Goal: Information Seeking & Learning: Learn about a topic

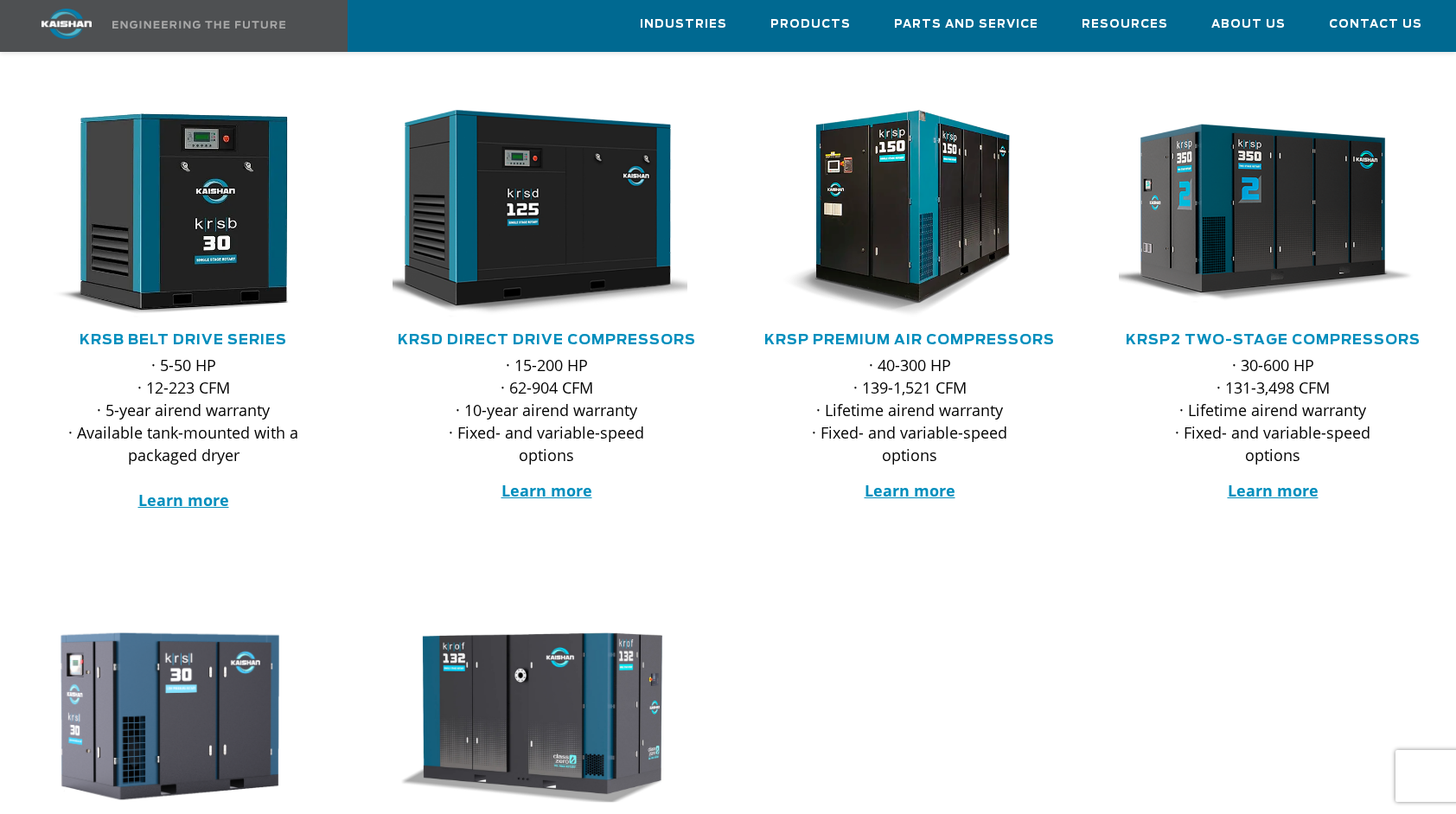
scroll to position [296, 0]
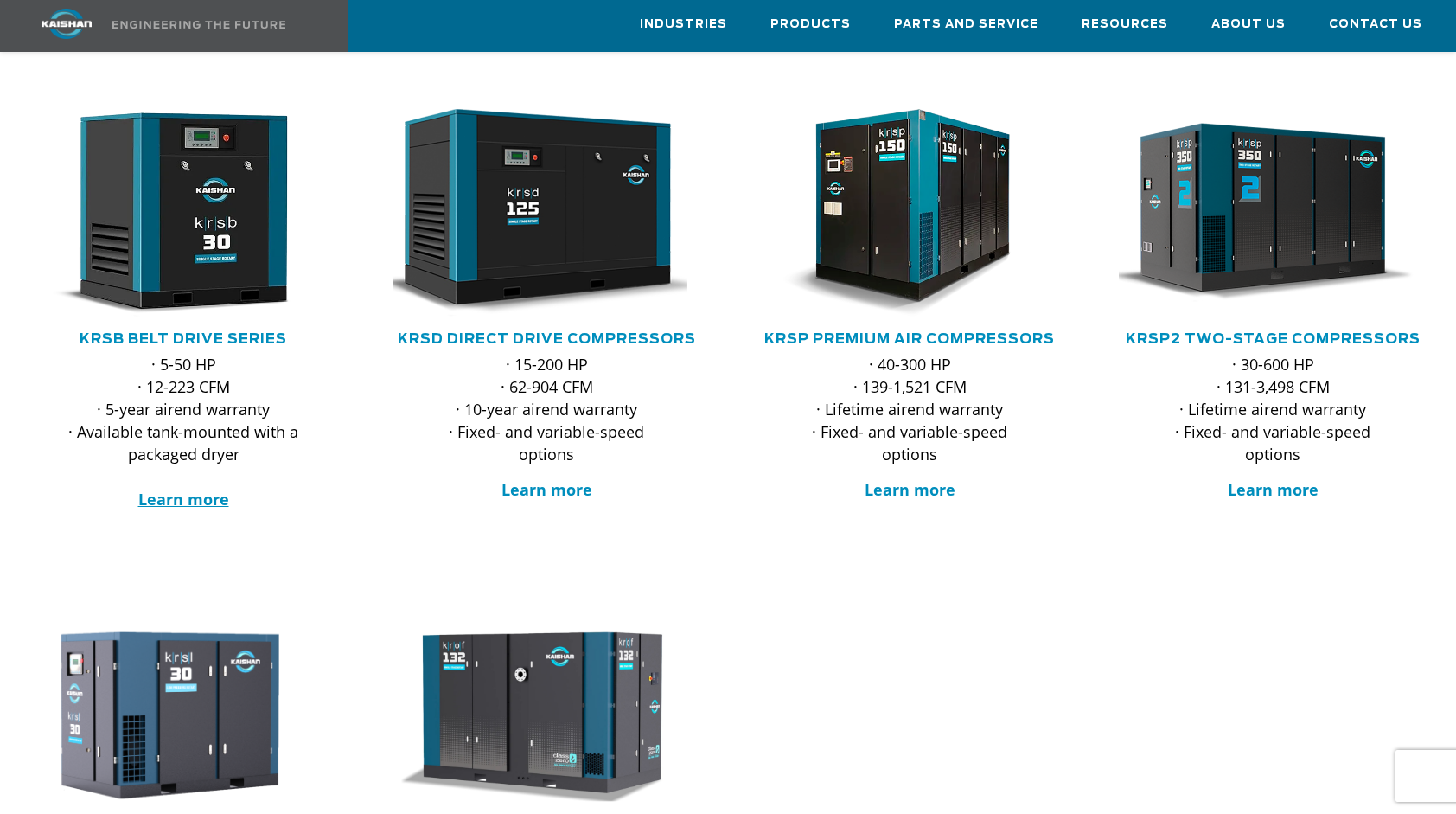
click at [205, 330] on div "KRSB Belt Drive Series" at bounding box center [183, 341] width 329 height 23
click at [201, 332] on link "KRSB Belt Drive Series" at bounding box center [183, 339] width 207 height 14
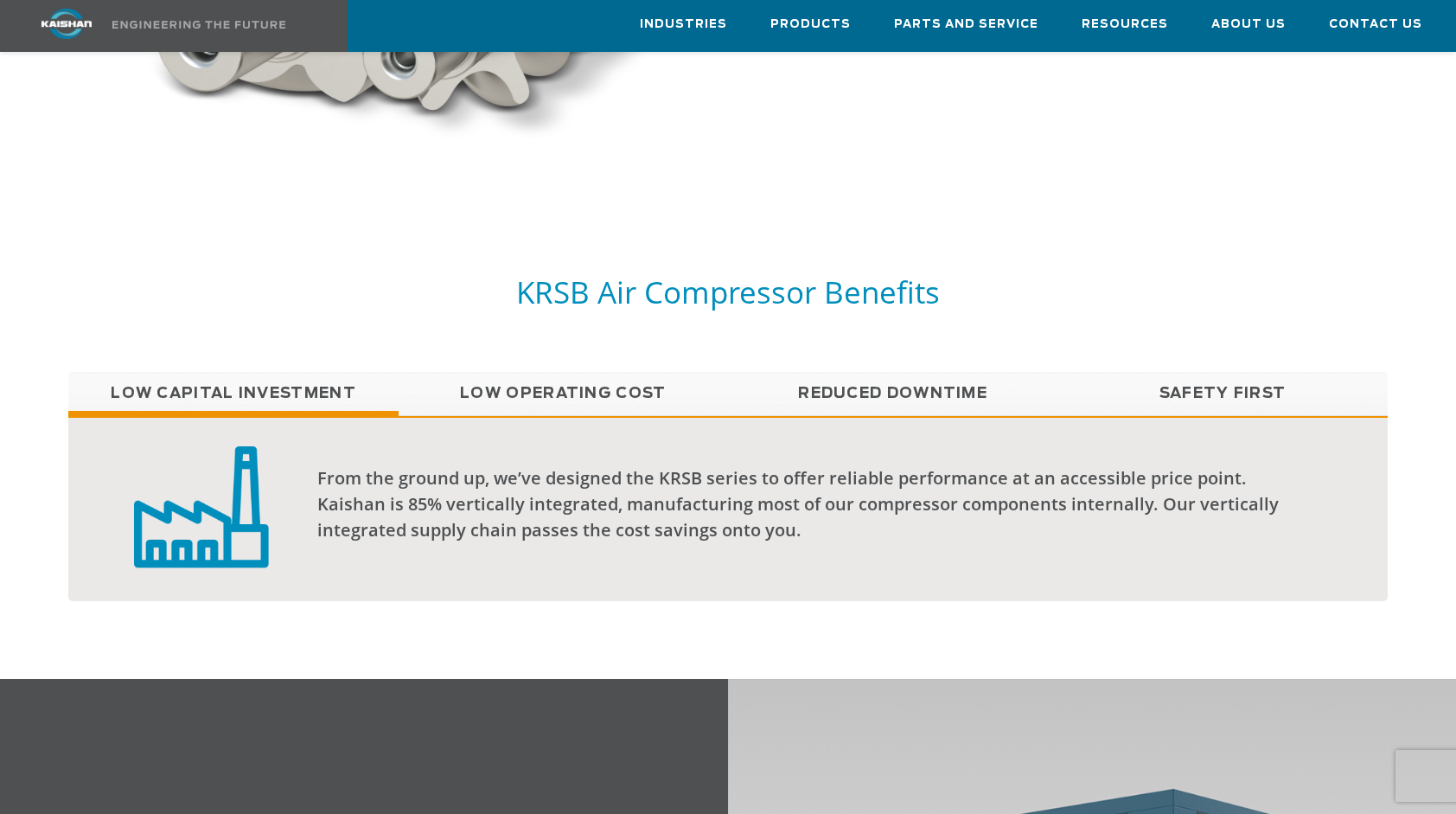
scroll to position [1411, 0]
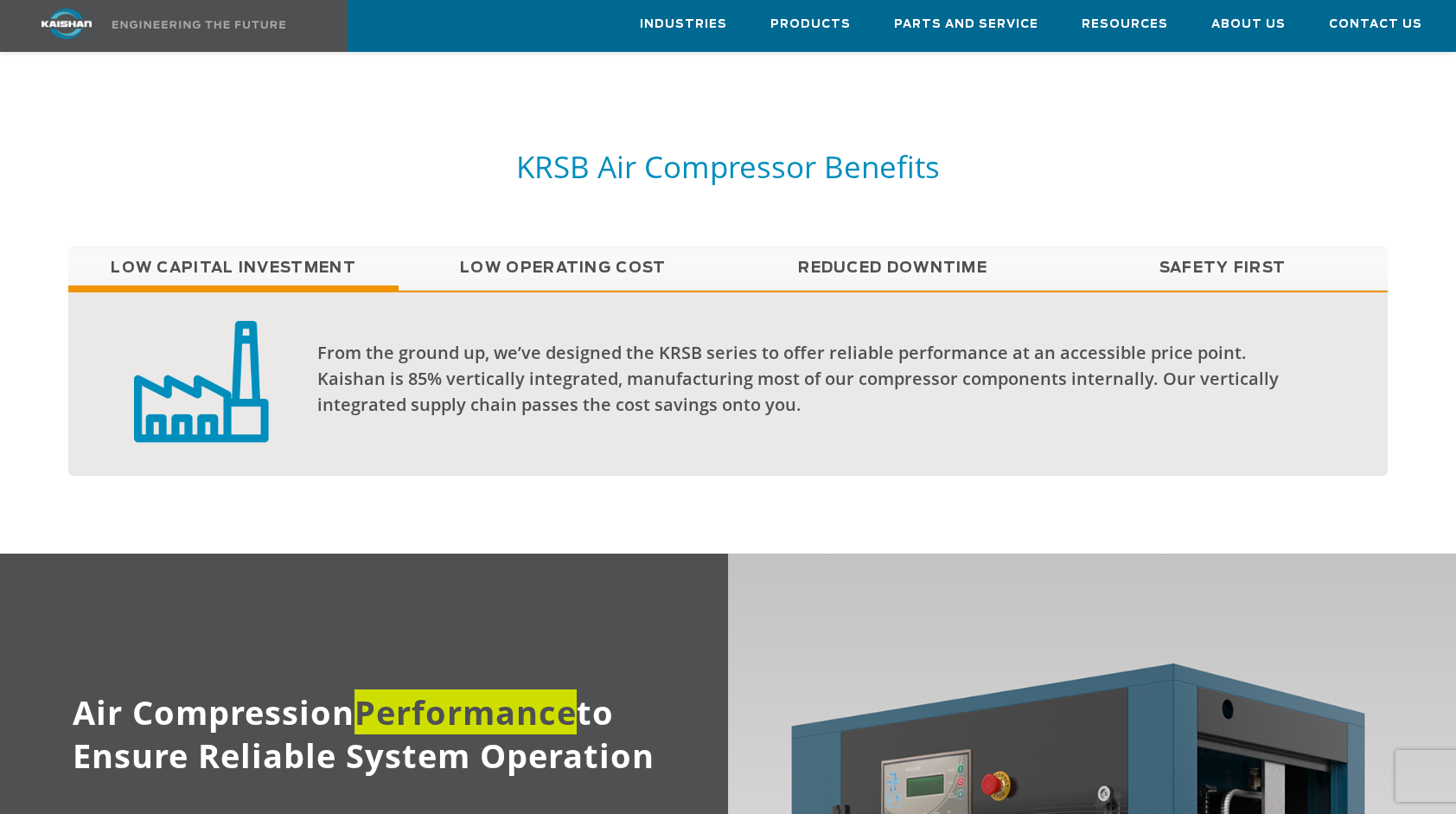
click at [473, 247] on link "Low Operating Cost" at bounding box center [563, 268] width 330 height 43
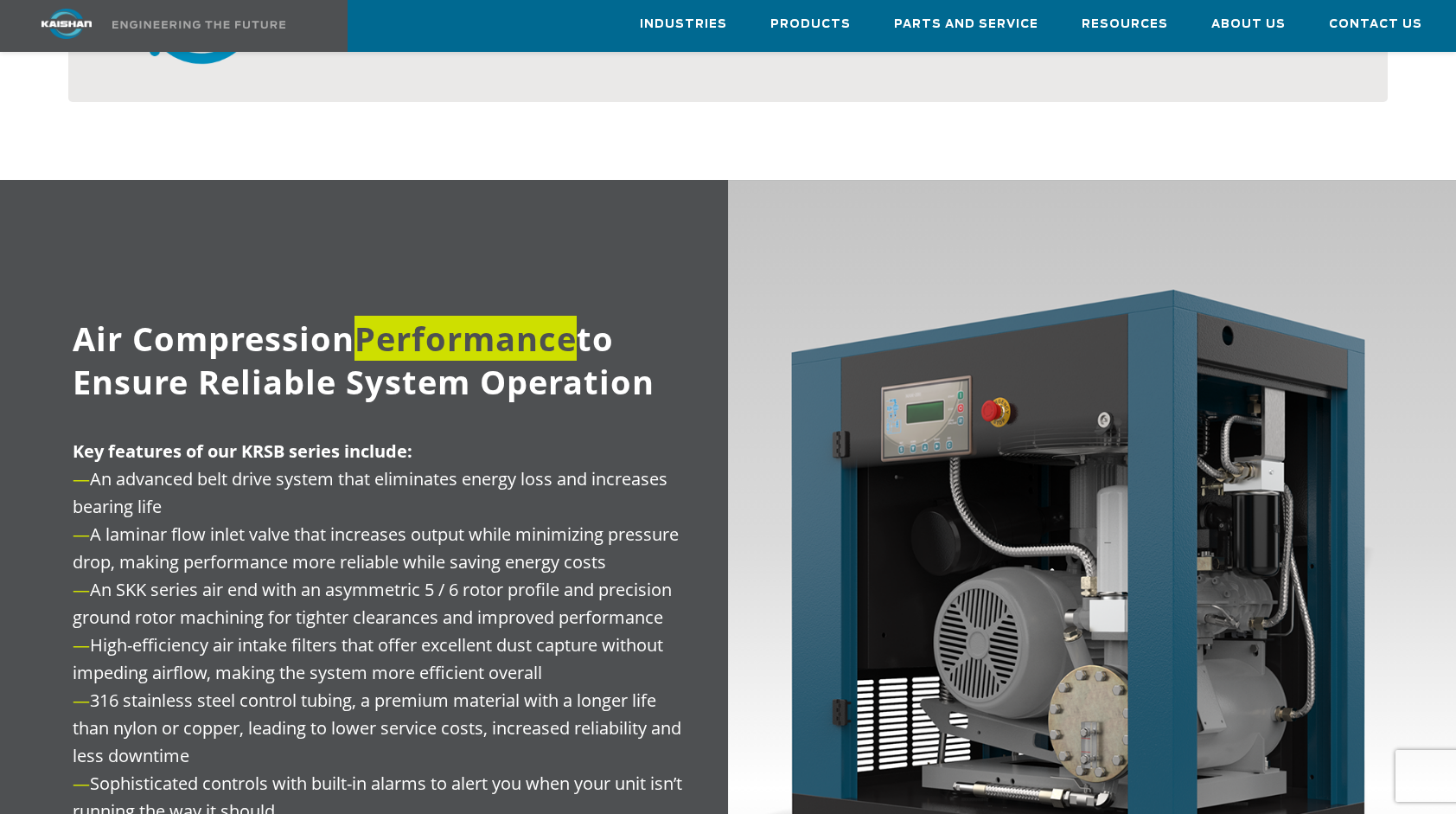
scroll to position [1785, 0]
